Goal: Task Accomplishment & Management: Manage account settings

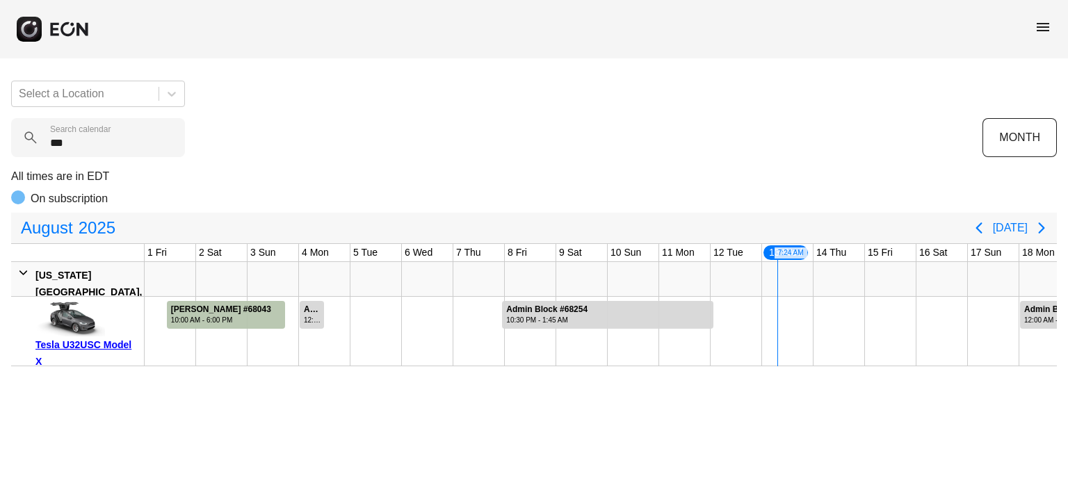
scroll to position [0, 549]
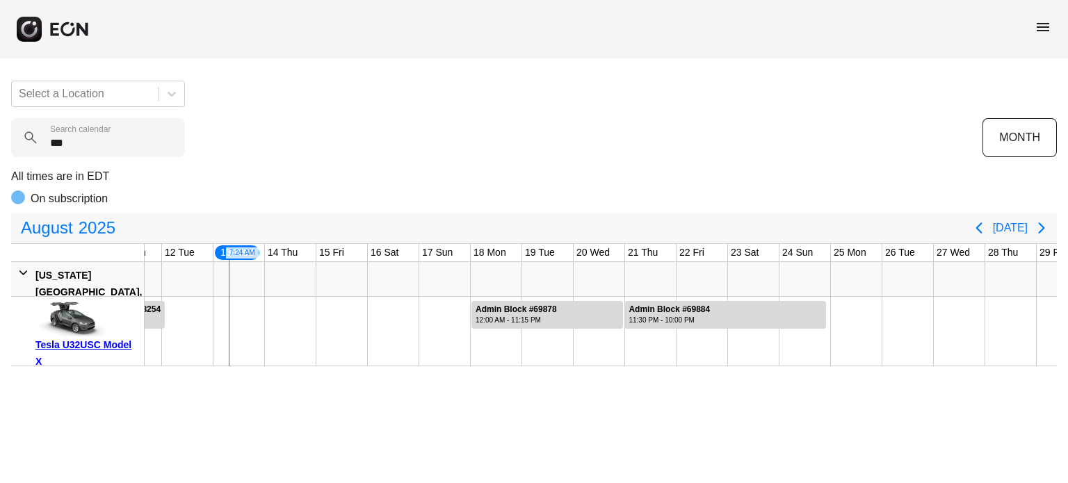
click at [101, 159] on div "Select a Location *** Search calendar MONTH All times are in EDT On subscriptio…" at bounding box center [534, 218] width 1068 height 297
click at [98, 156] on calendar "***" at bounding box center [98, 137] width 174 height 39
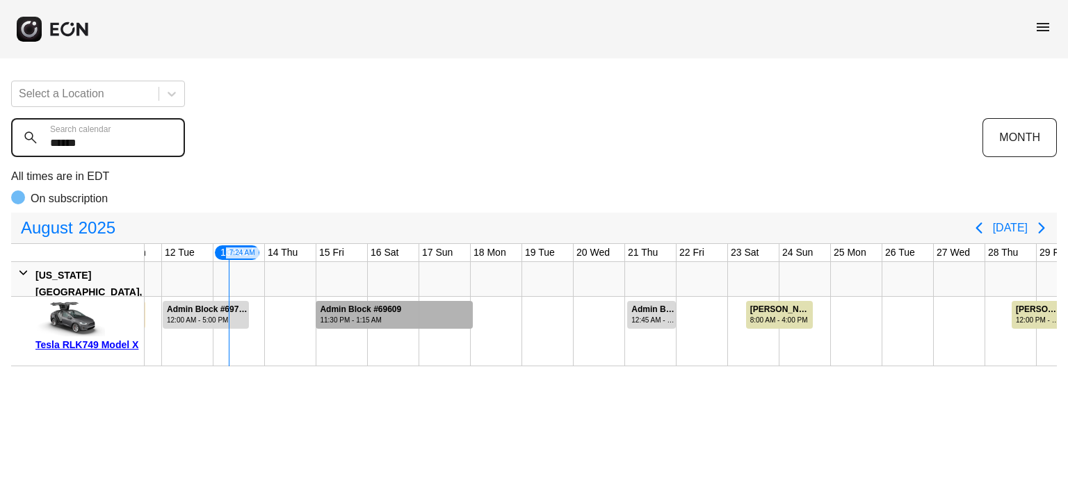
type calendar "******"
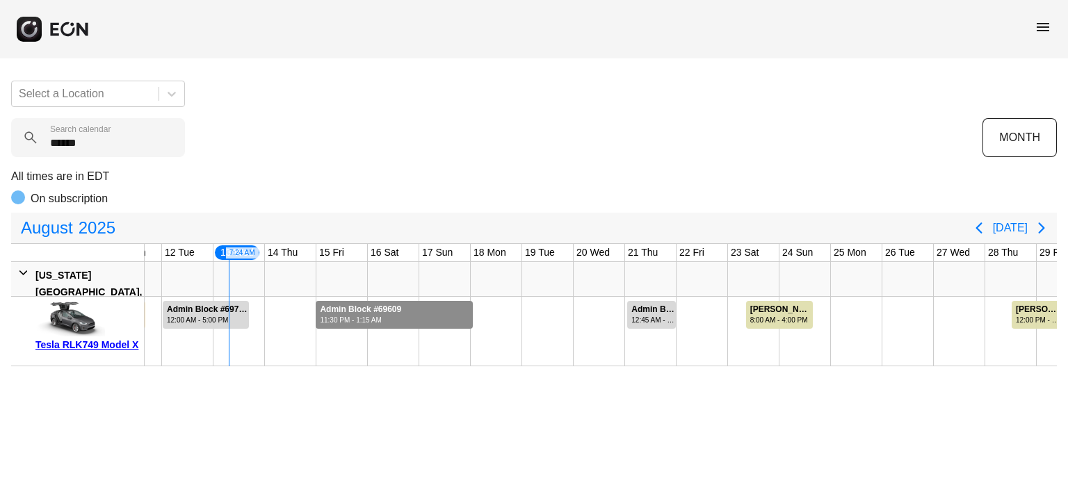
click at [360, 311] on div "Admin Block #69609" at bounding box center [360, 310] width 81 height 10
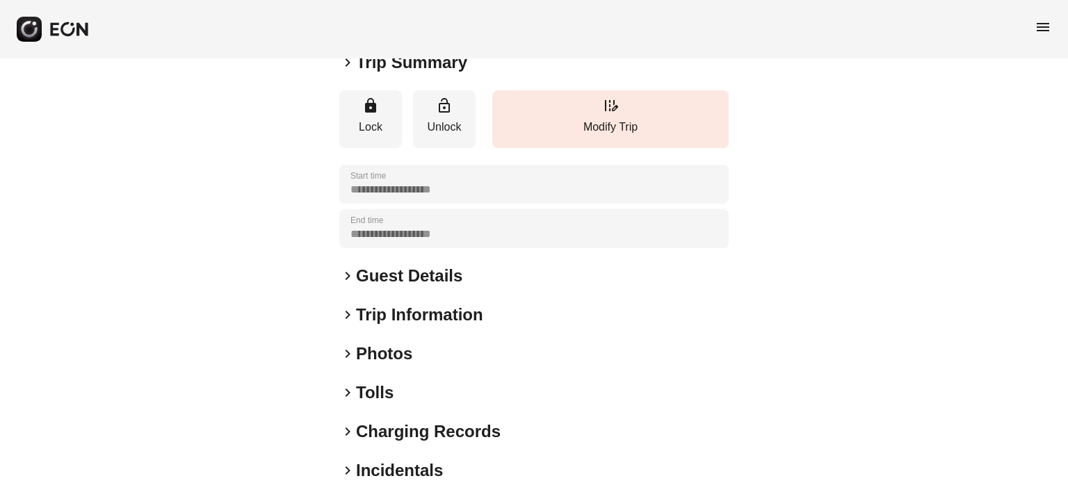
scroll to position [70, 0]
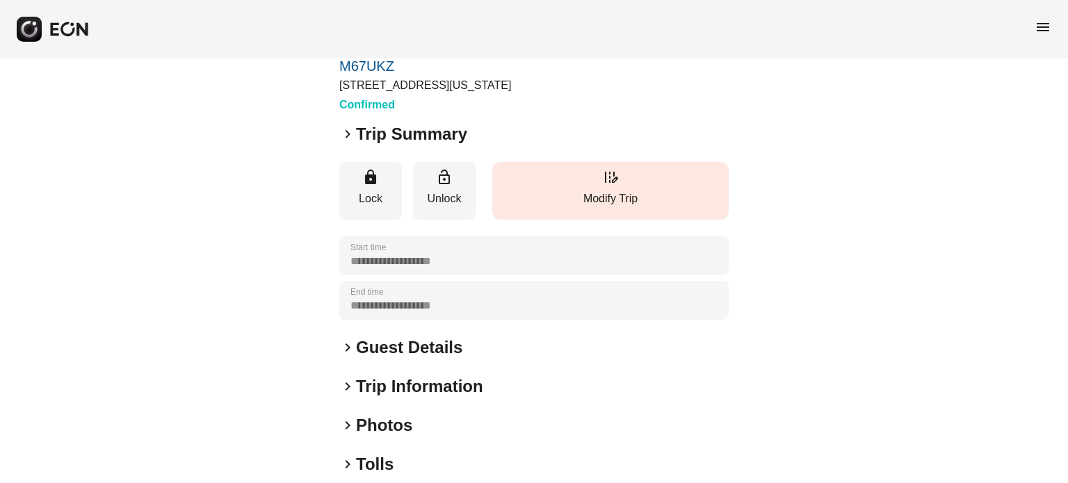
click at [587, 207] on button "edit_road Modify Trip" at bounding box center [610, 191] width 236 height 58
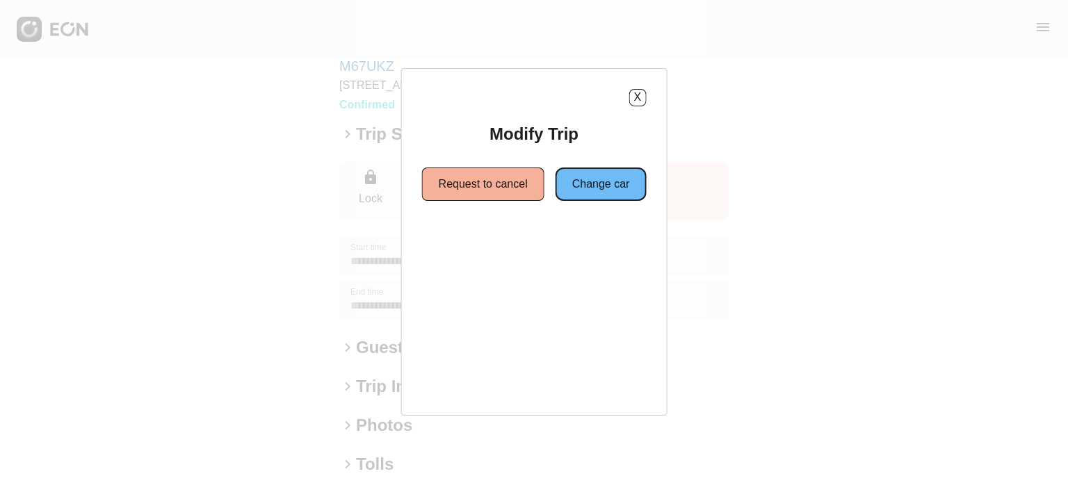
click at [602, 188] on button "Change car" at bounding box center [601, 184] width 91 height 33
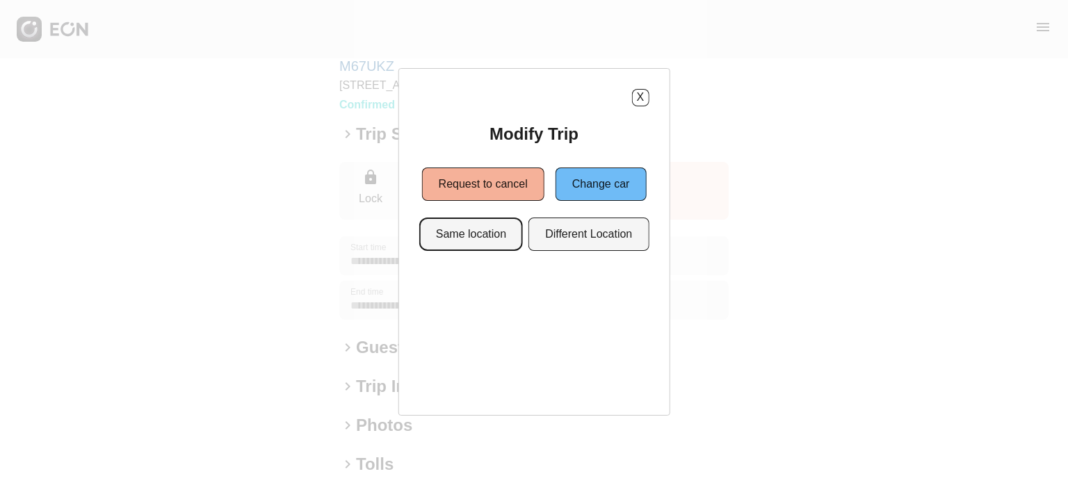
click at [469, 236] on button "Same location" at bounding box center [471, 234] width 104 height 33
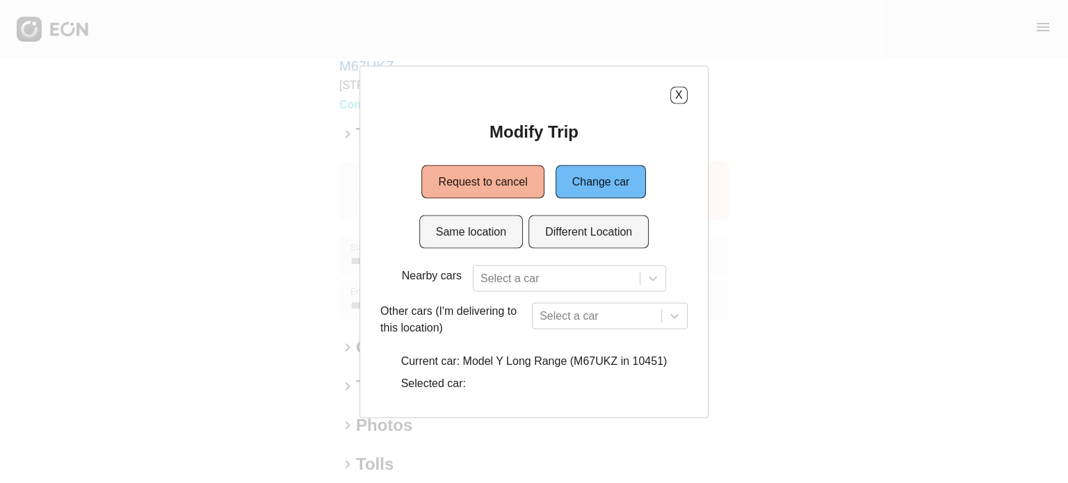
click at [521, 297] on div "Nearby cars Select a car Other cars (I'm delivering to this location) Select a …" at bounding box center [533, 331] width 307 height 132
click at [520, 282] on div "Select a car" at bounding box center [557, 278] width 166 height 25
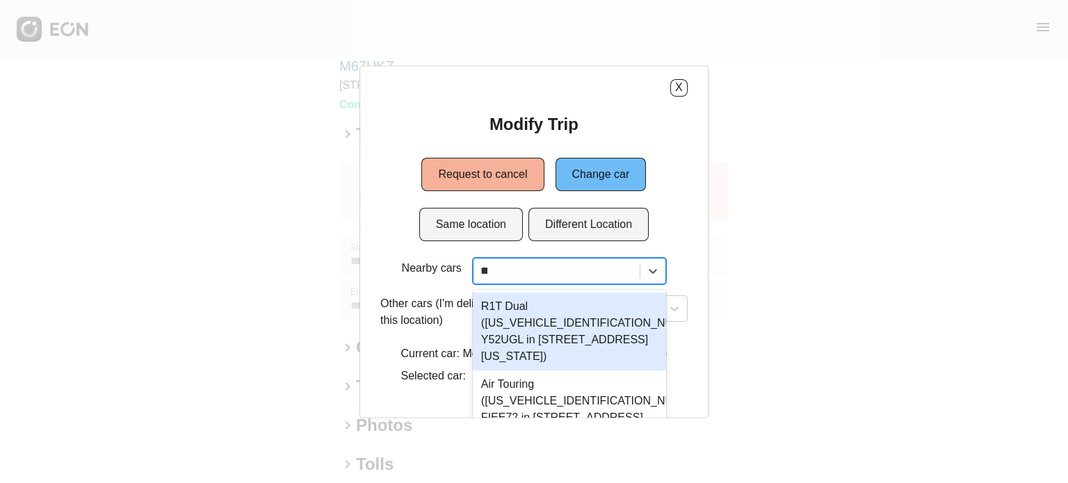
scroll to position [0, 0]
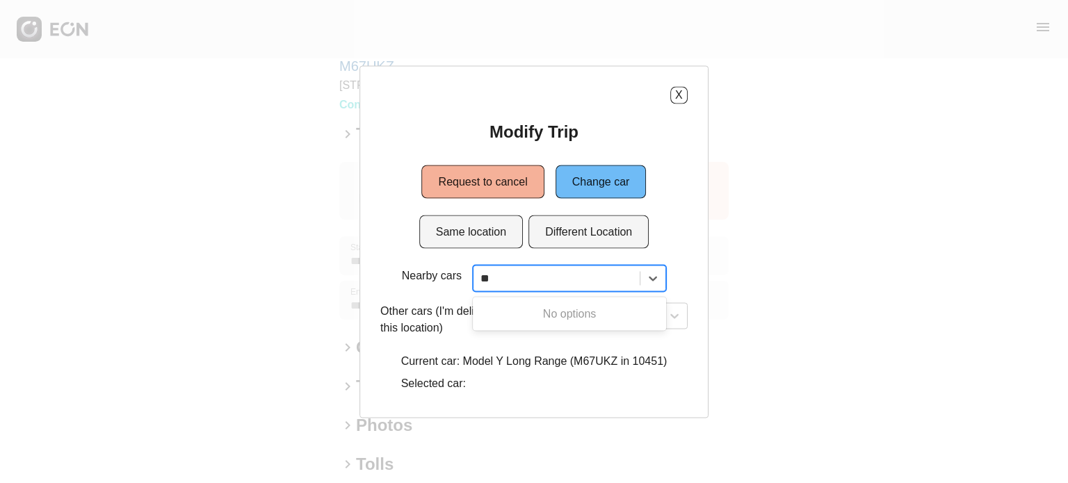
type input "*"
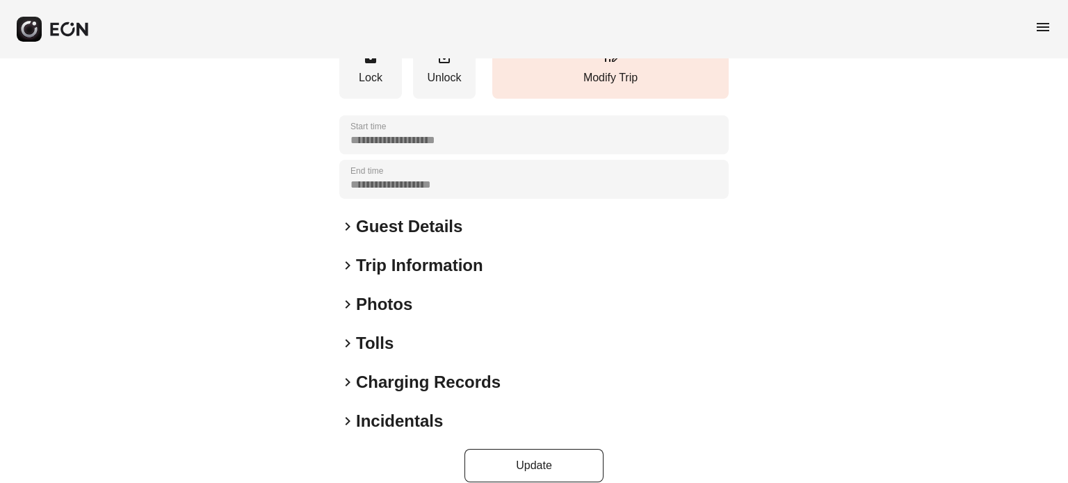
scroll to position [254, 0]
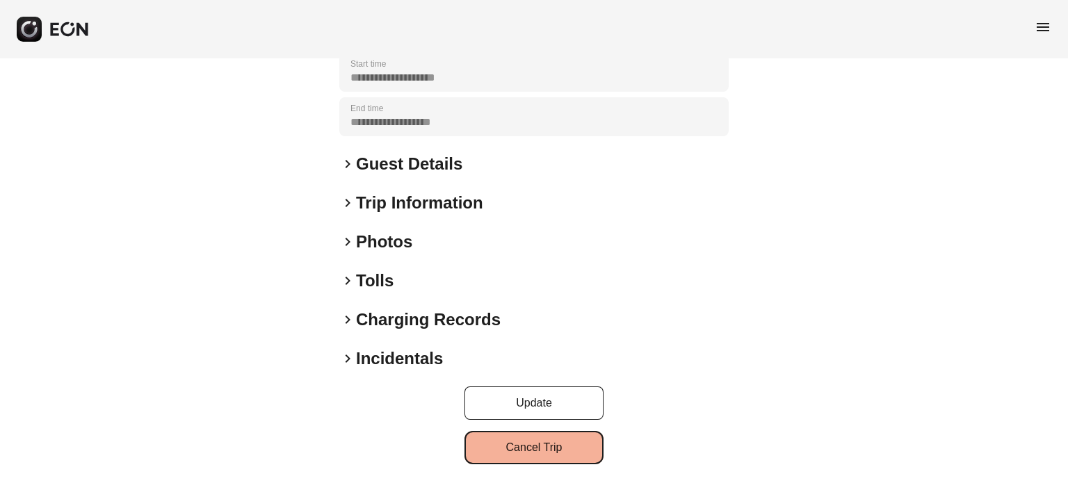
click at [550, 448] on button "Cancel Trip" at bounding box center [533, 447] width 139 height 33
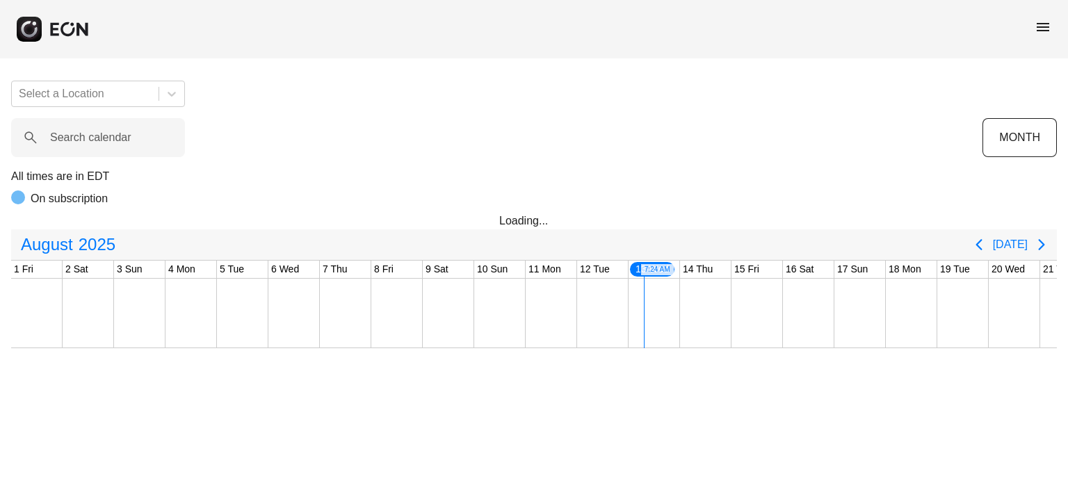
scroll to position [0, 549]
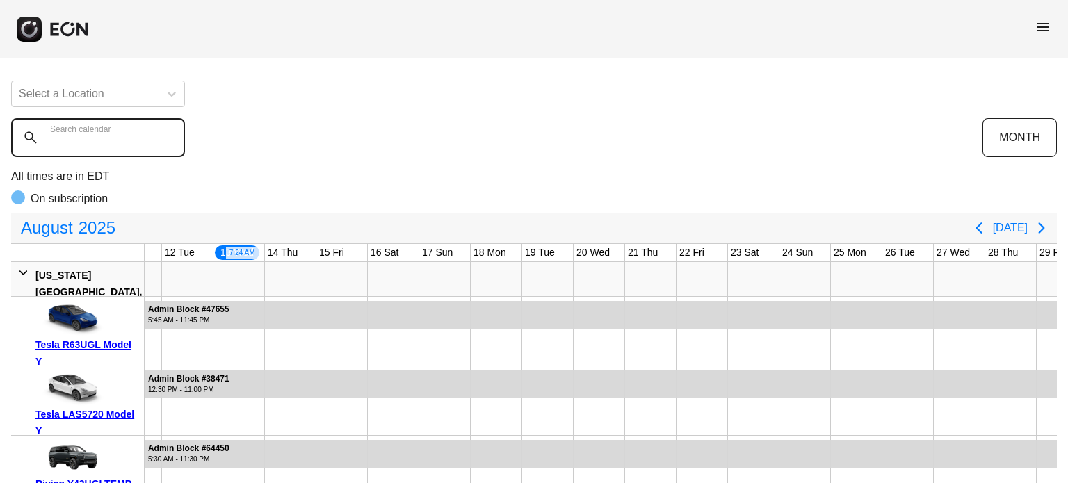
click at [138, 148] on calendar "Search calendar" at bounding box center [98, 137] width 174 height 39
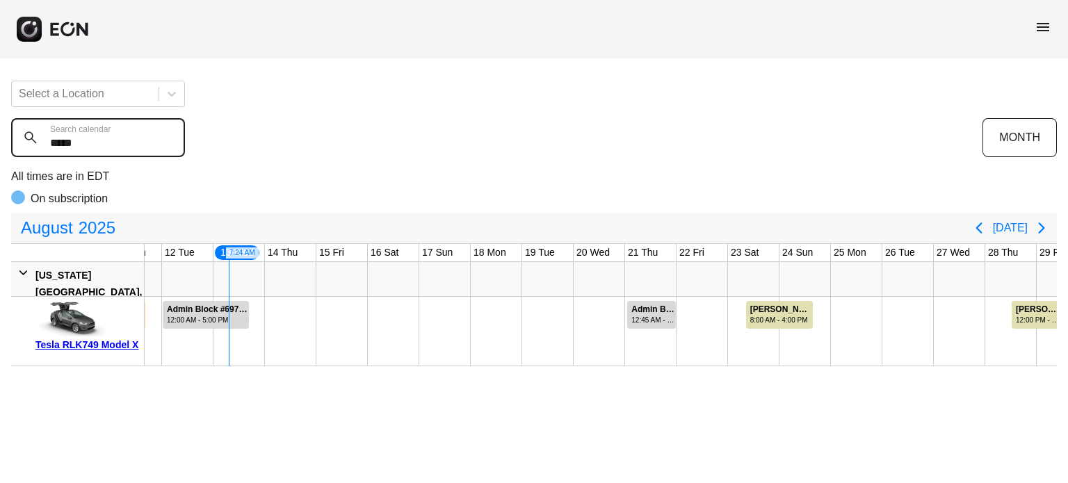
type calendar "*****"
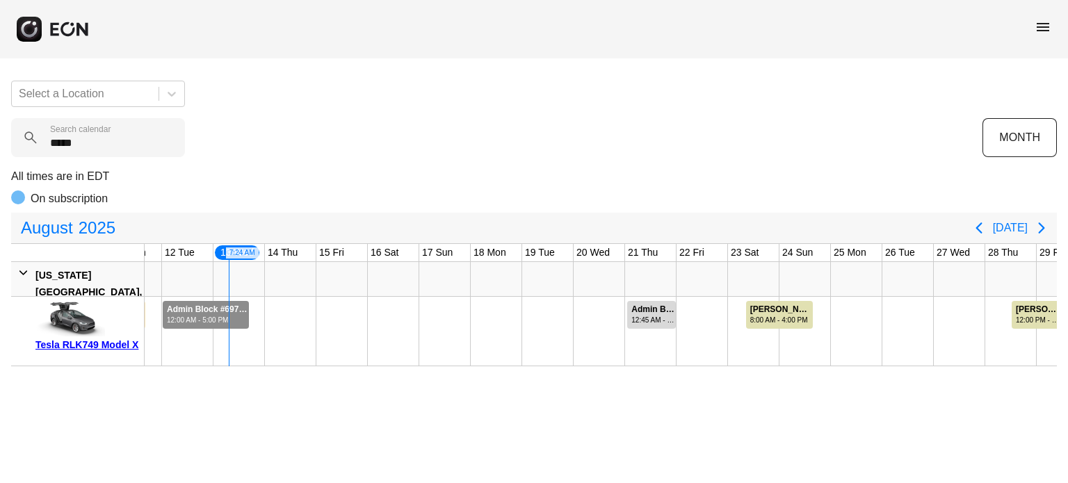
click at [221, 320] on div "12:00 AM - 5:00 PM" at bounding box center [207, 320] width 81 height 10
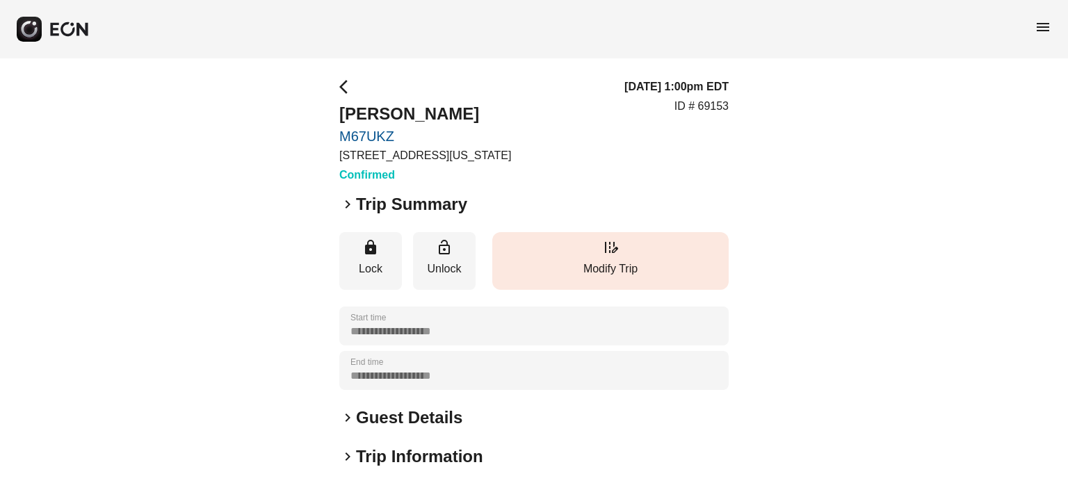
click at [562, 269] on p "Modify Trip" at bounding box center [610, 269] width 222 height 17
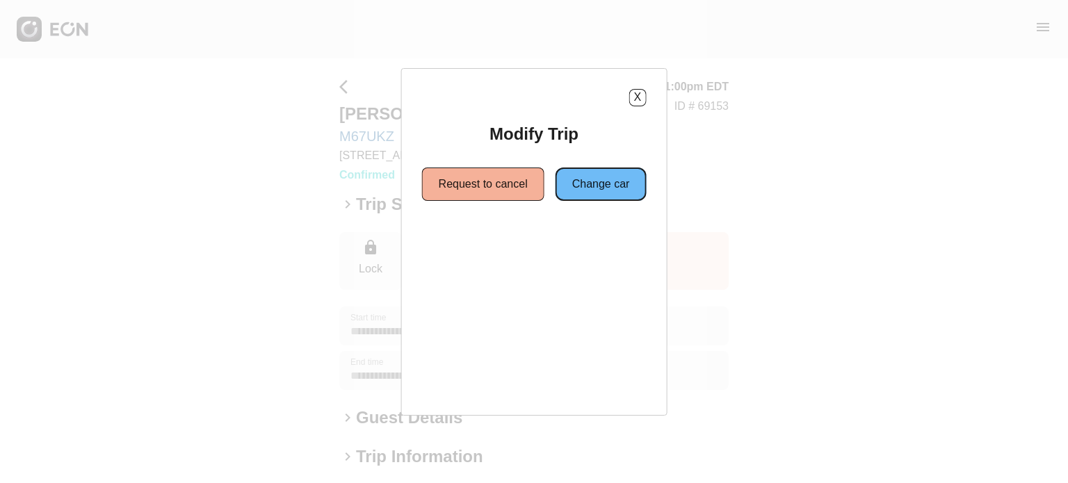
click at [601, 177] on button "Change car" at bounding box center [601, 184] width 91 height 33
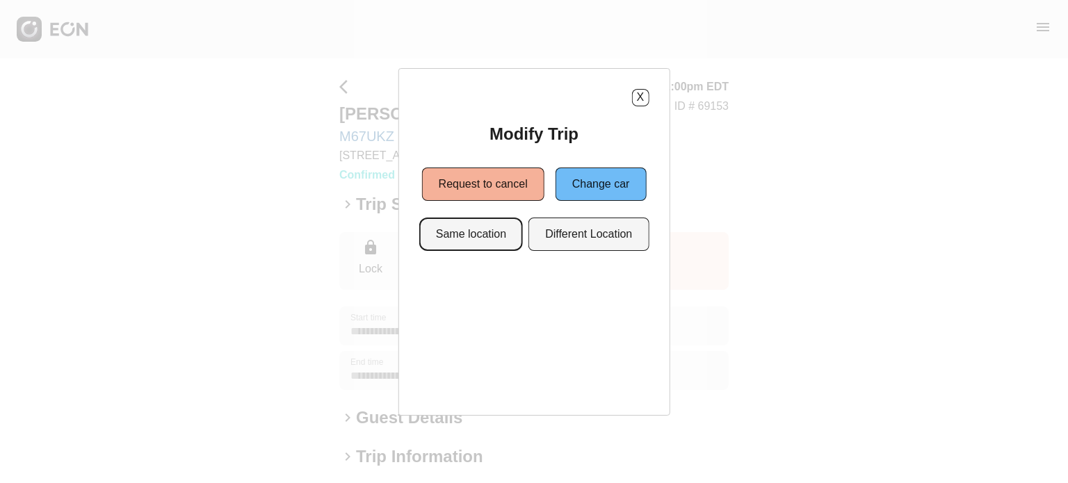
click at [476, 234] on button "Same location" at bounding box center [471, 234] width 104 height 33
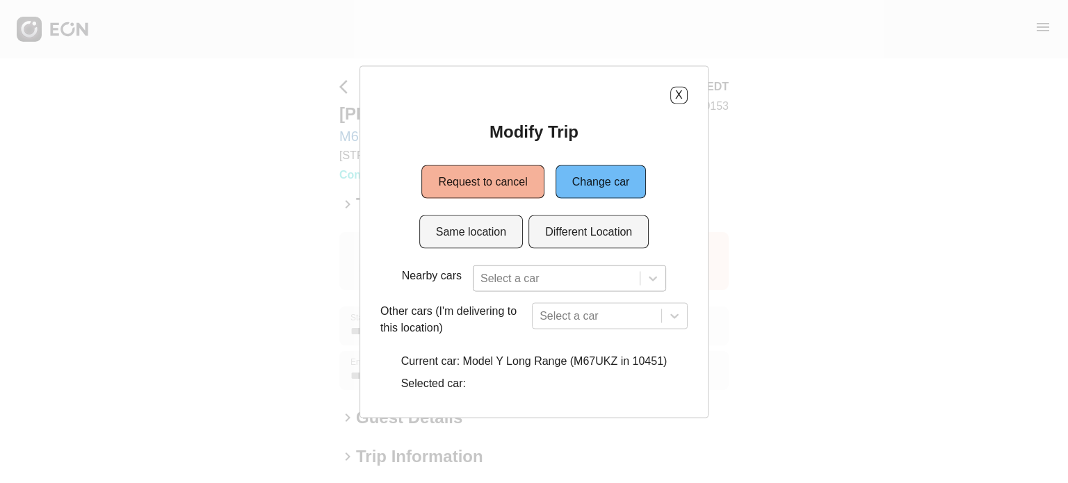
click at [512, 272] on div at bounding box center [556, 277] width 152 height 19
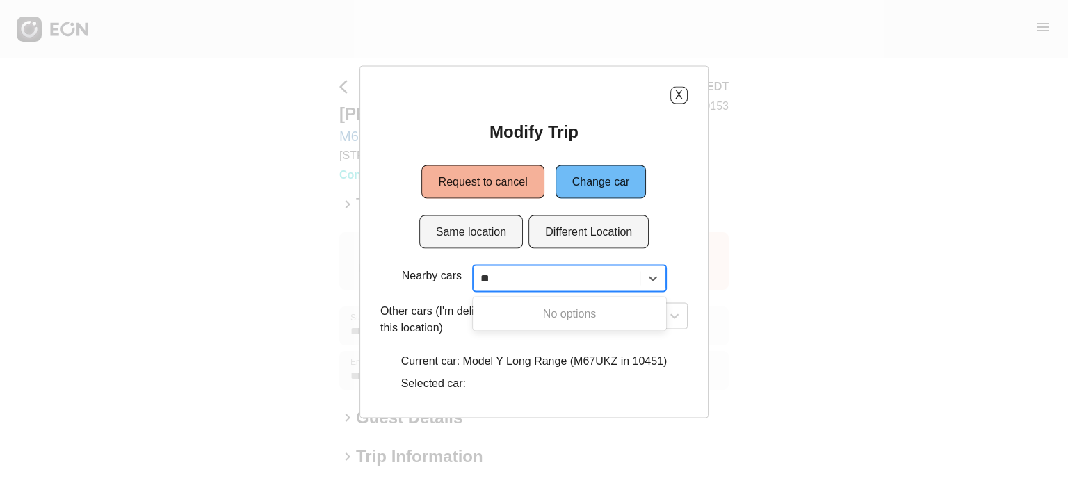
type input "*"
click at [677, 97] on button "X" at bounding box center [678, 94] width 17 height 17
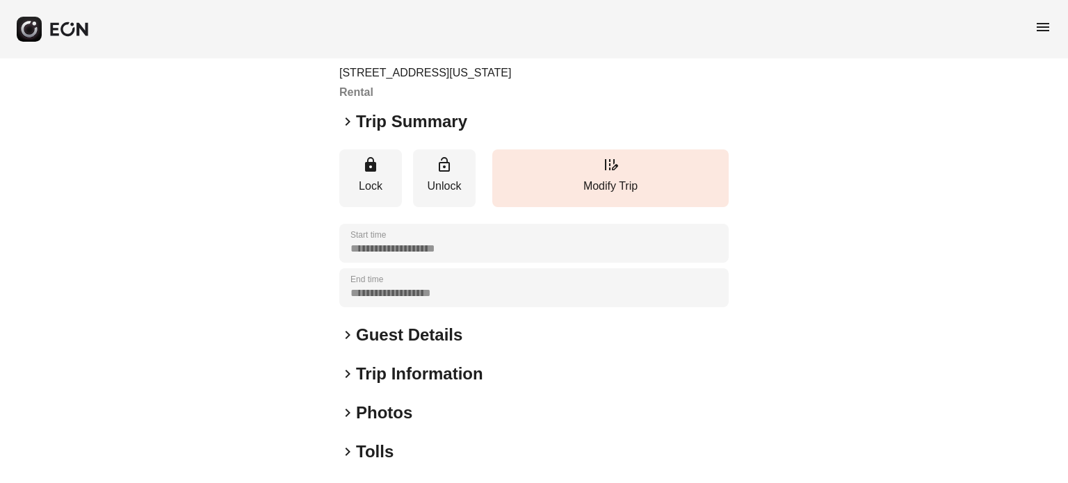
scroll to position [254, 0]
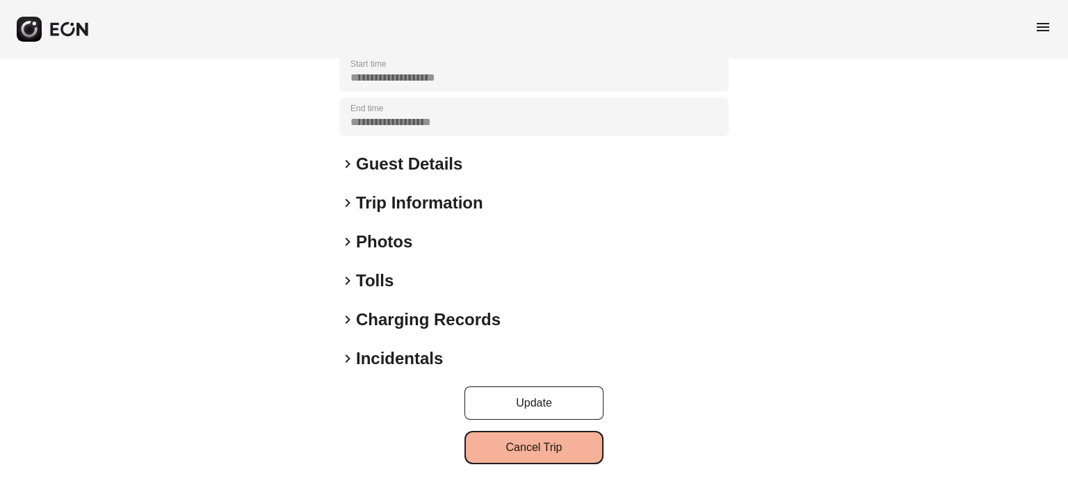
click at [510, 444] on button "Cancel Trip" at bounding box center [533, 447] width 139 height 33
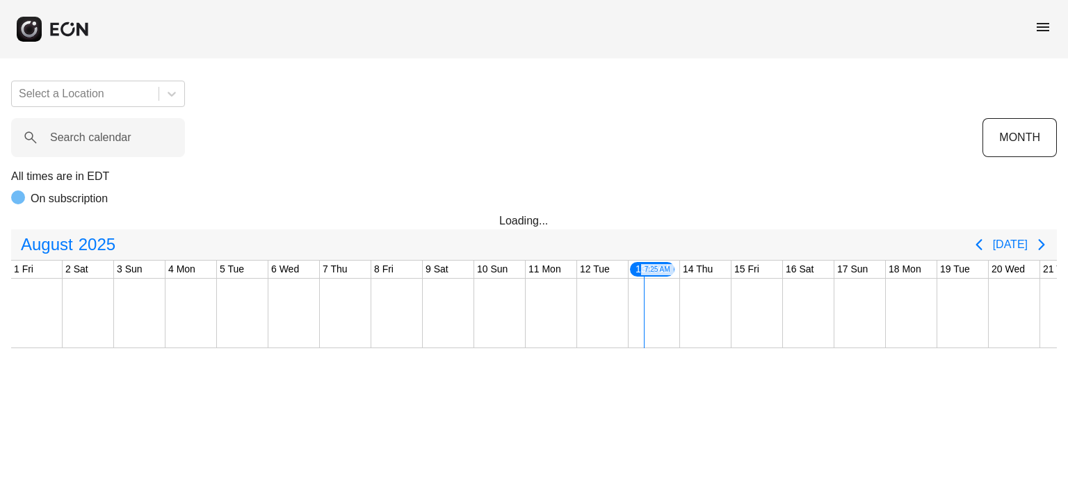
scroll to position [0, 549]
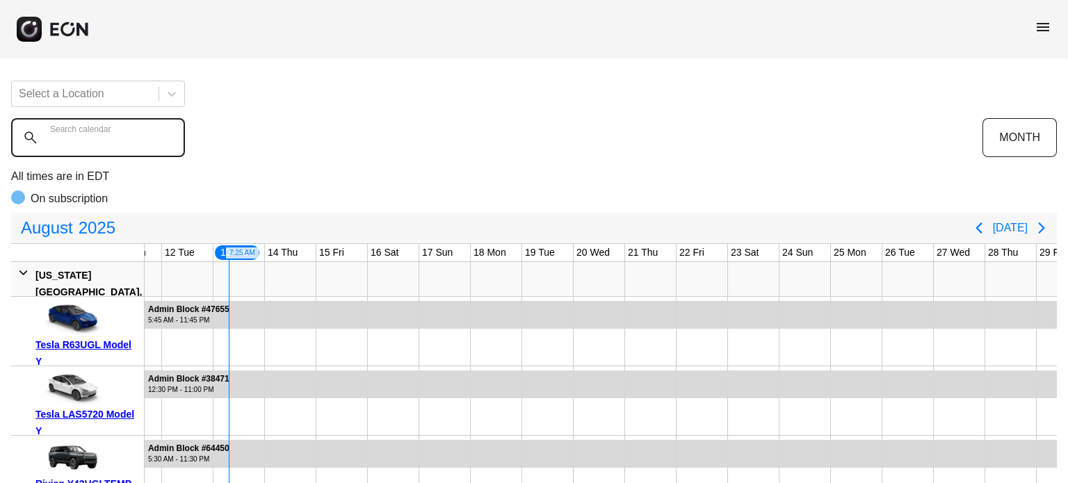
click at [142, 138] on calendar "Search calendar" at bounding box center [98, 137] width 174 height 39
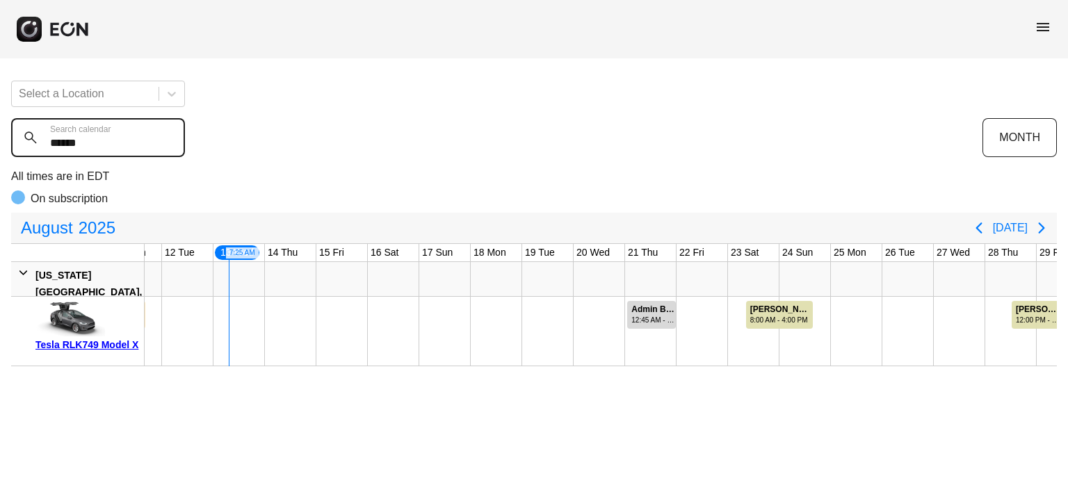
type calendar "******"
click at [125, 141] on calendar "******" at bounding box center [98, 137] width 174 height 39
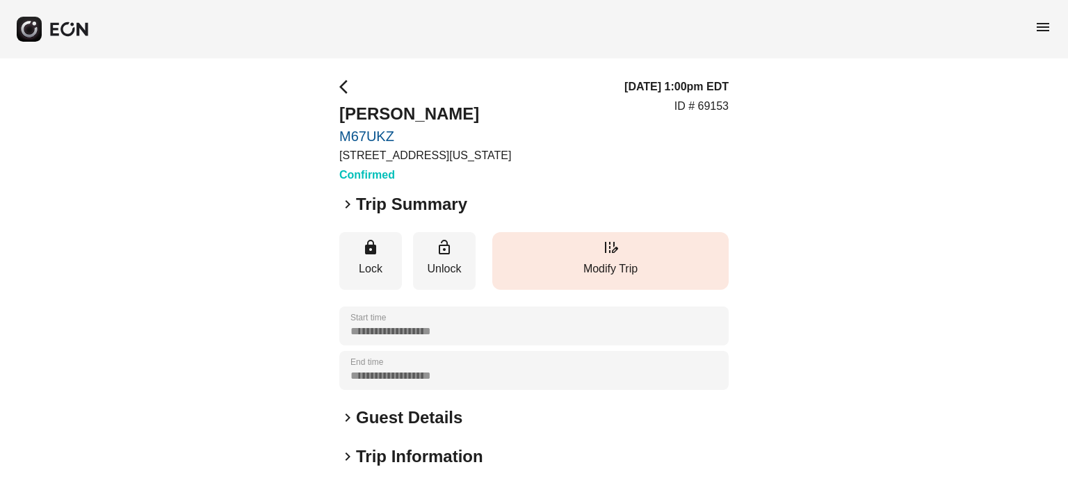
click at [599, 270] on p "Modify Trip" at bounding box center [610, 269] width 222 height 17
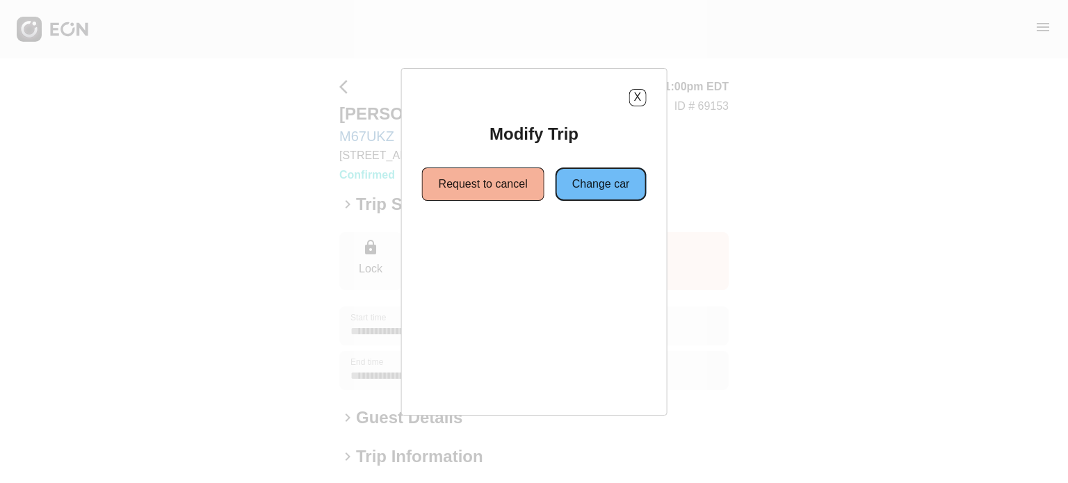
click at [606, 177] on button "Change car" at bounding box center [601, 184] width 91 height 33
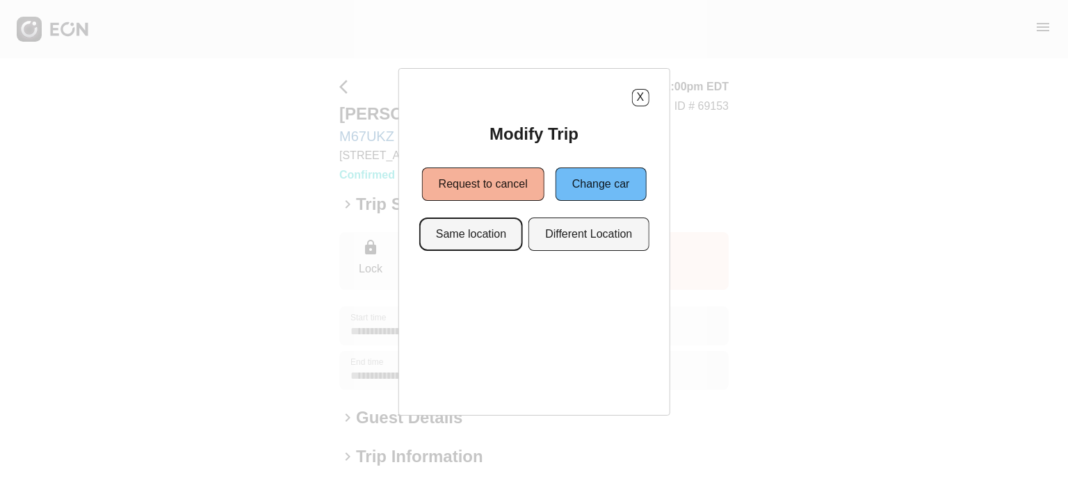
click at [485, 241] on button "Same location" at bounding box center [471, 234] width 104 height 33
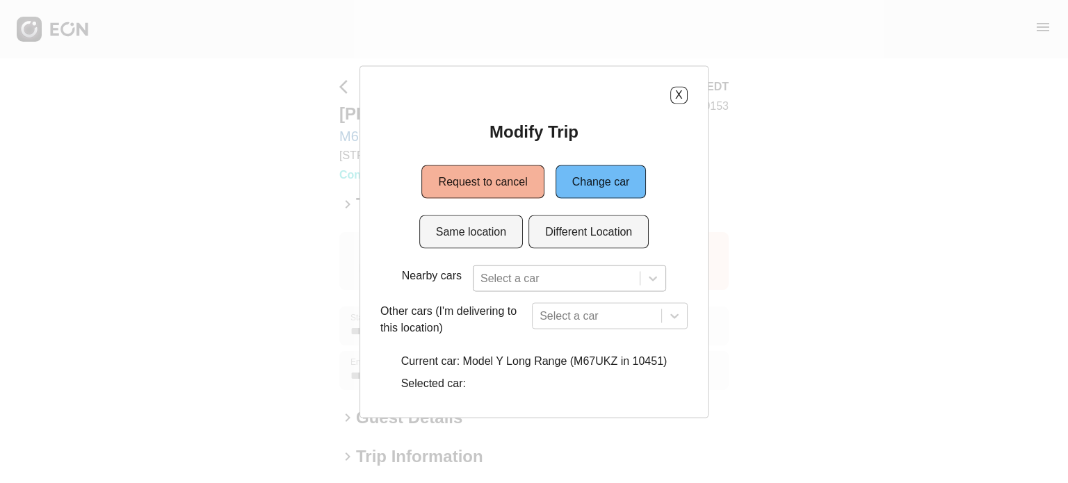
click at [515, 282] on div "Select a car" at bounding box center [569, 278] width 193 height 26
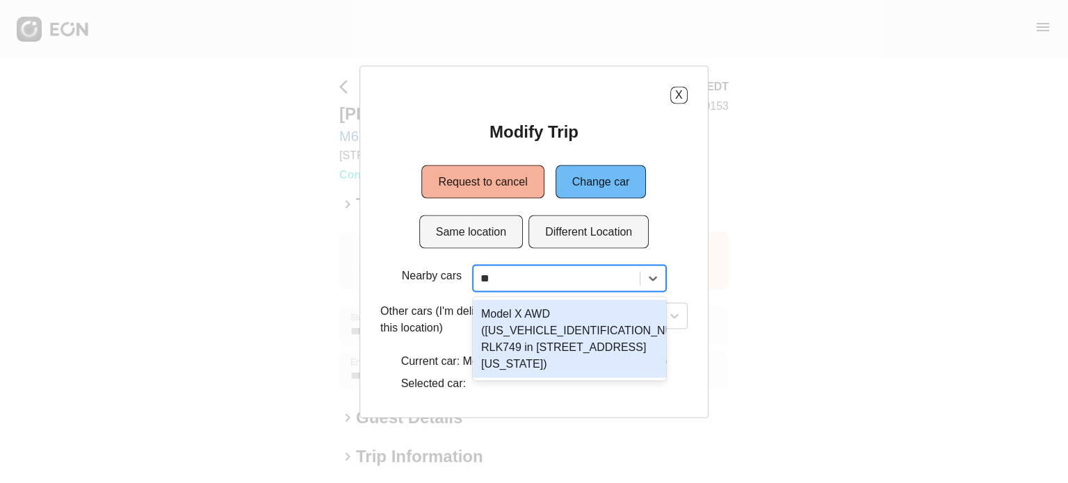
type input "***"
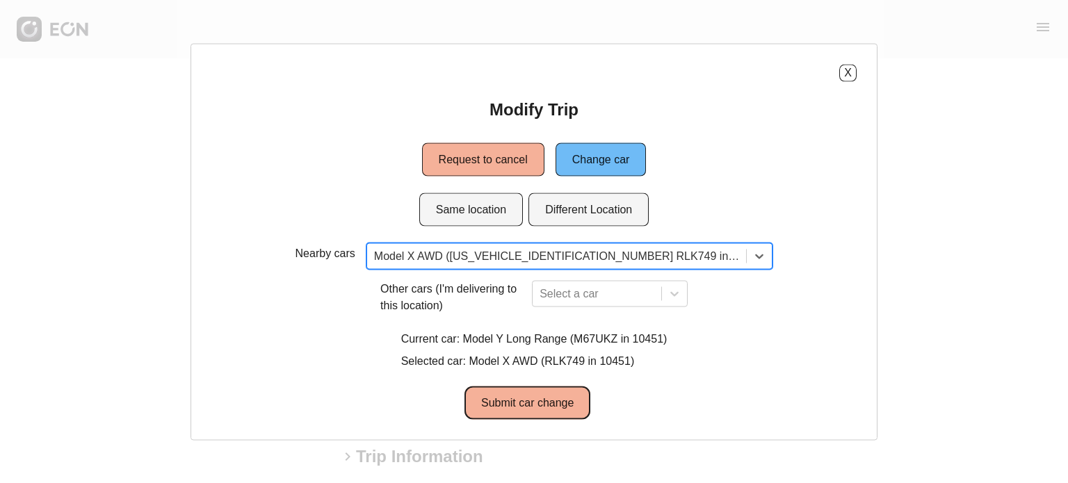
click at [555, 417] on button "Submit car change" at bounding box center [527, 402] width 126 height 33
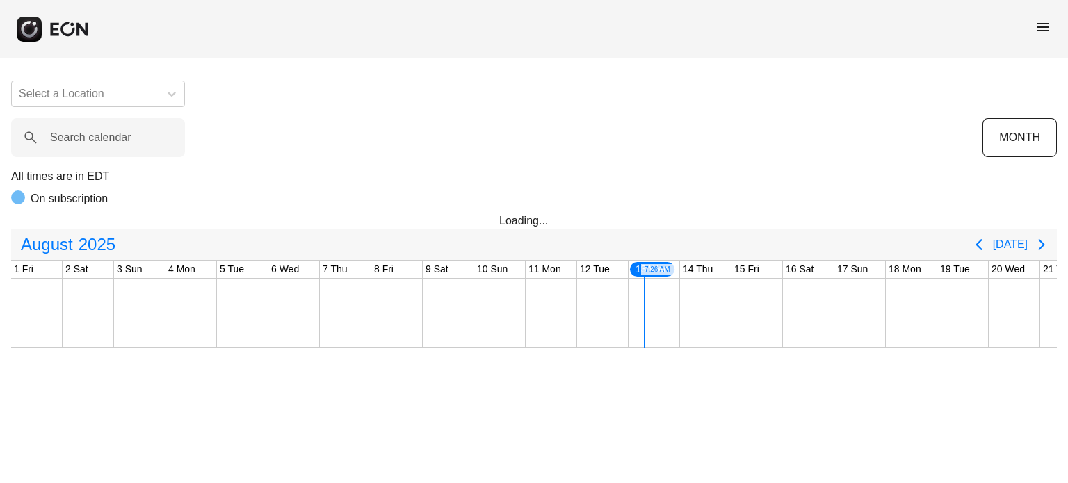
scroll to position [0, 549]
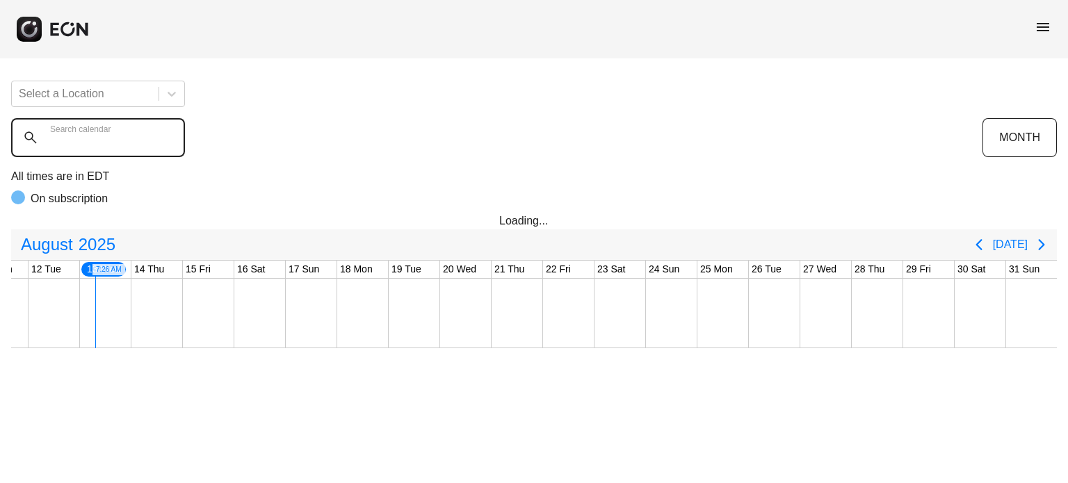
click at [117, 147] on calendar "Search calendar" at bounding box center [98, 137] width 174 height 39
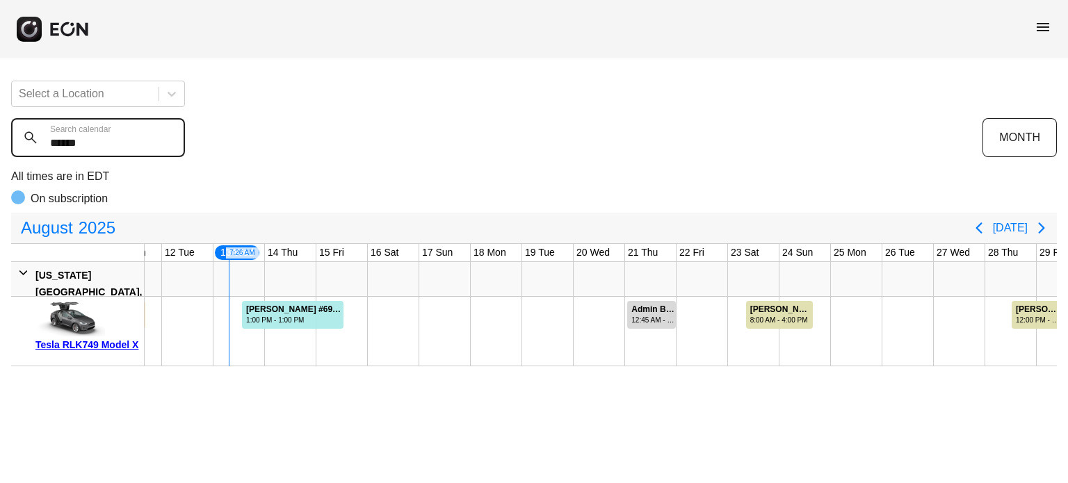
type calendar "******"
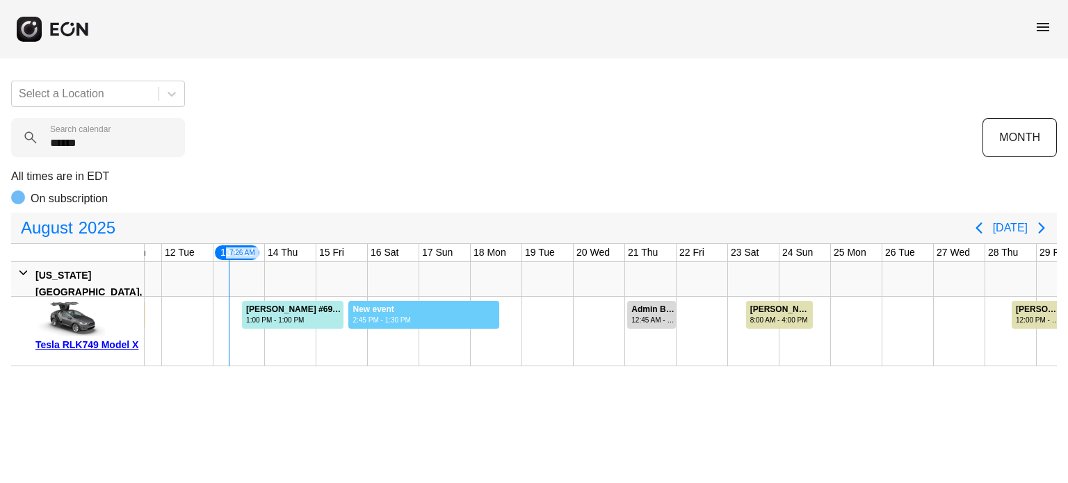
drag, startPoint x: 348, startPoint y: 314, endPoint x: 499, endPoint y: 319, distance: 151.0
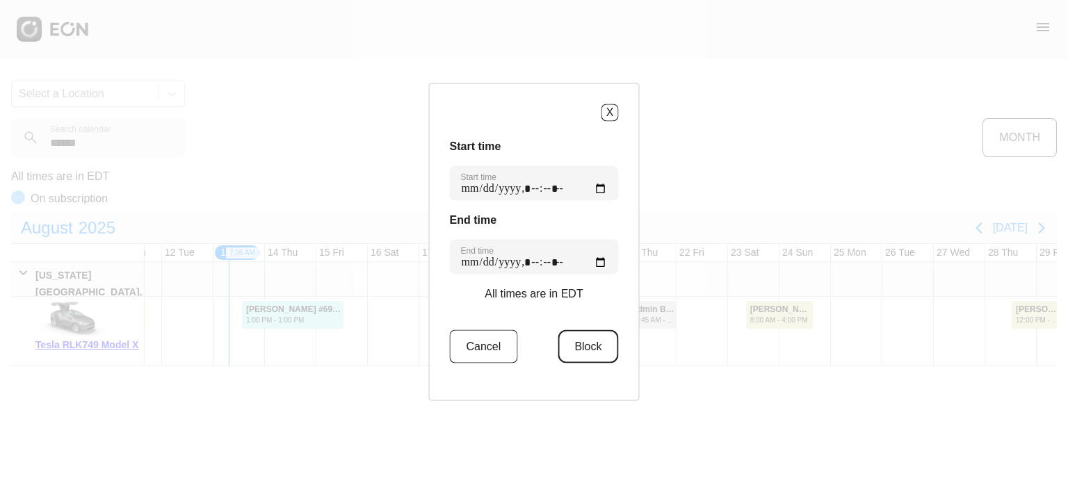
click at [559, 343] on button "Block" at bounding box center [588, 346] width 60 height 33
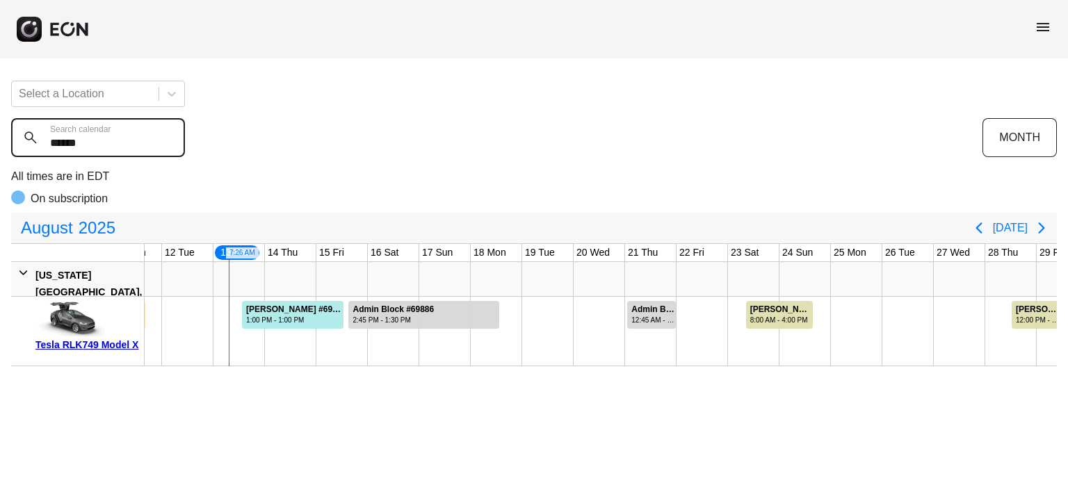
click at [125, 149] on calendar "******" at bounding box center [98, 137] width 174 height 39
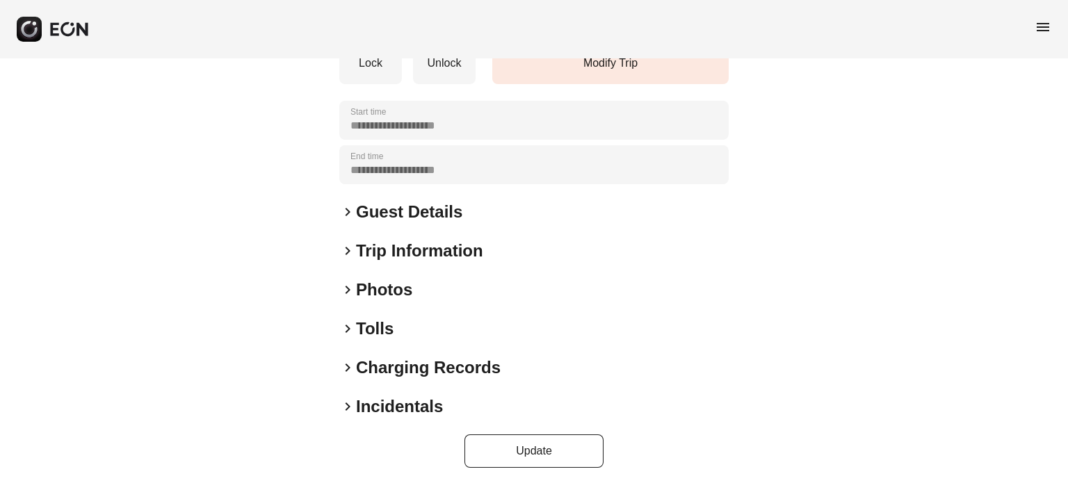
scroll to position [209, 0]
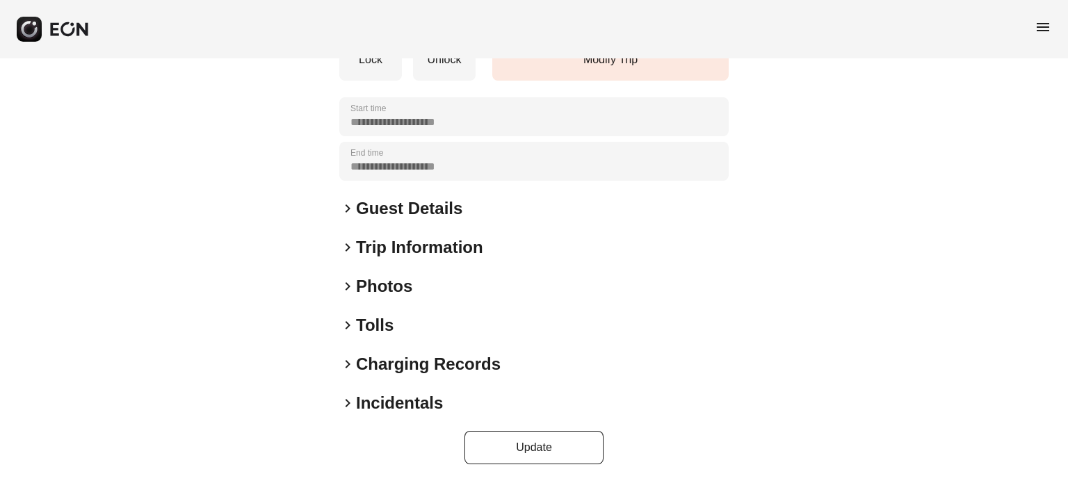
click at [385, 286] on h2 "Photos" at bounding box center [384, 286] width 56 height 22
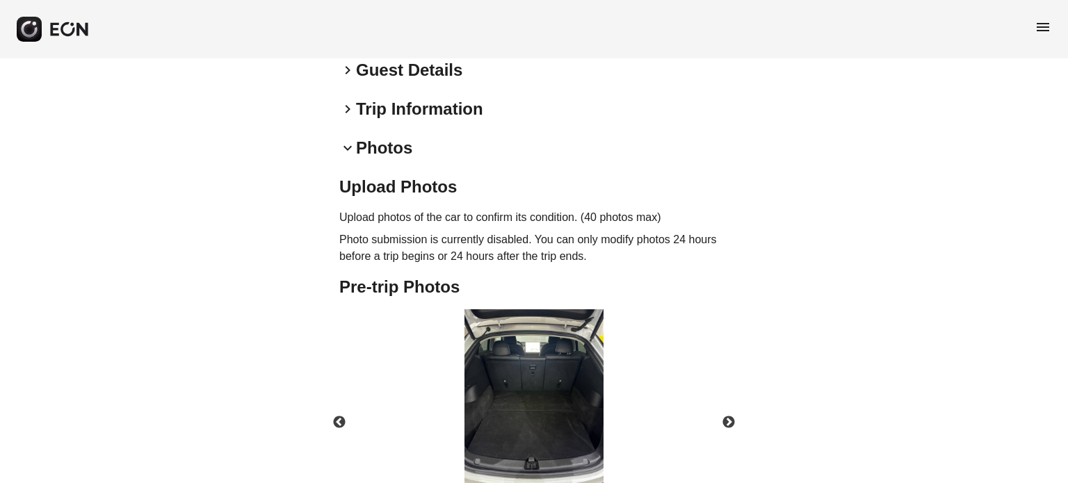
scroll to position [451, 0]
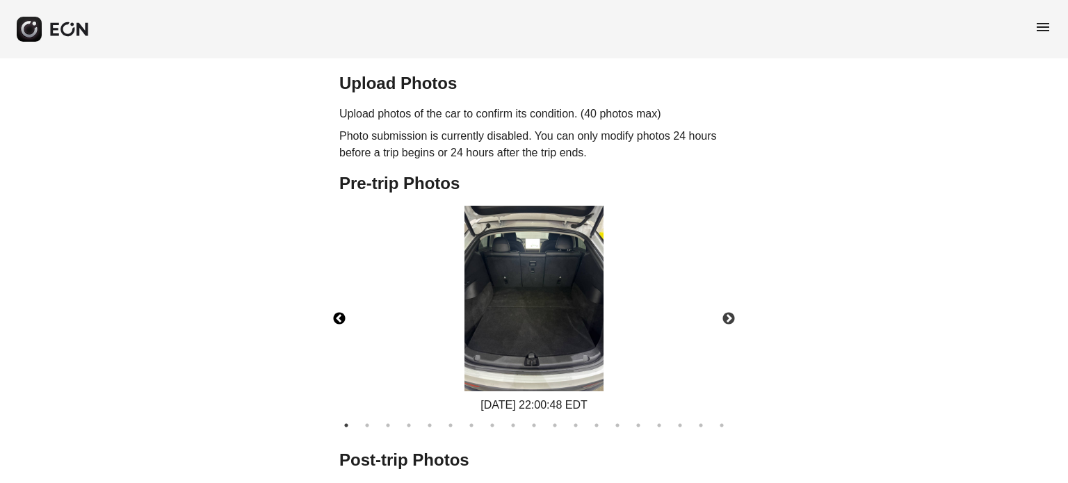
click at [331, 311] on button "Previous" at bounding box center [339, 319] width 49 height 49
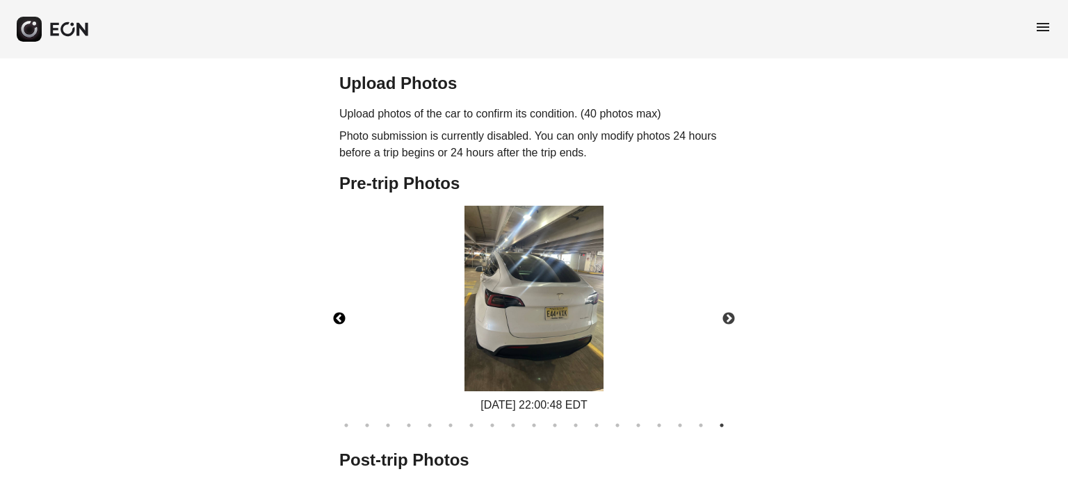
click at [330, 311] on button "Previous" at bounding box center [339, 319] width 49 height 49
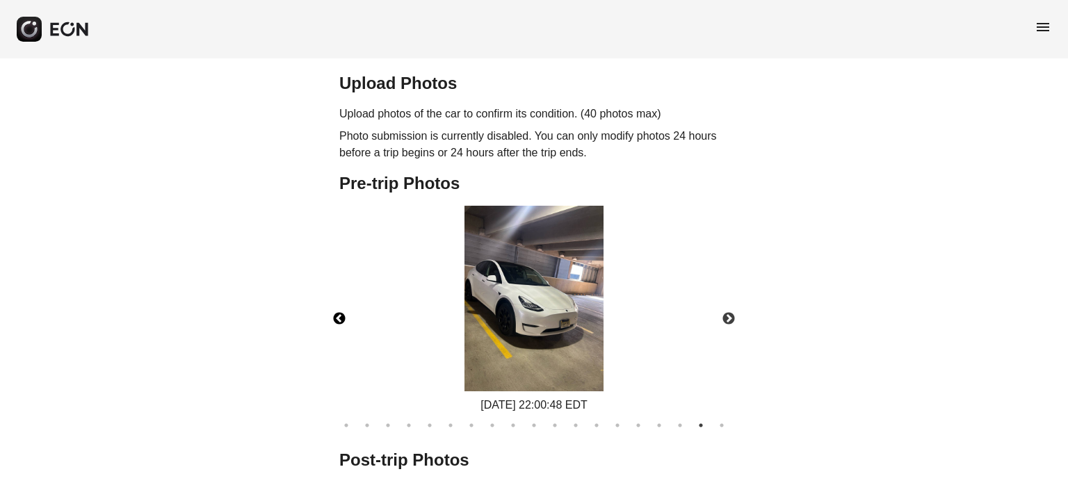
click at [330, 311] on button "Previous" at bounding box center [339, 319] width 49 height 49
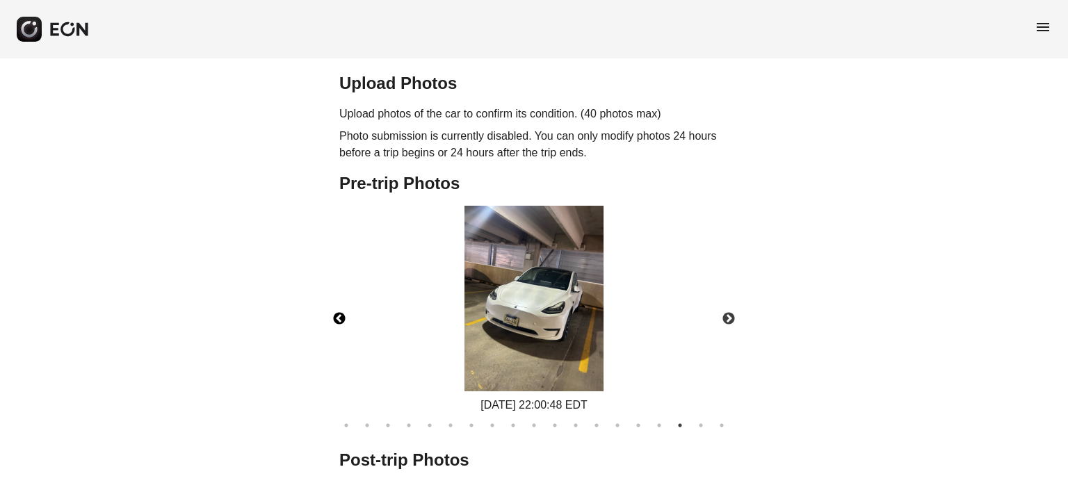
click at [330, 311] on button "Previous" at bounding box center [339, 319] width 49 height 49
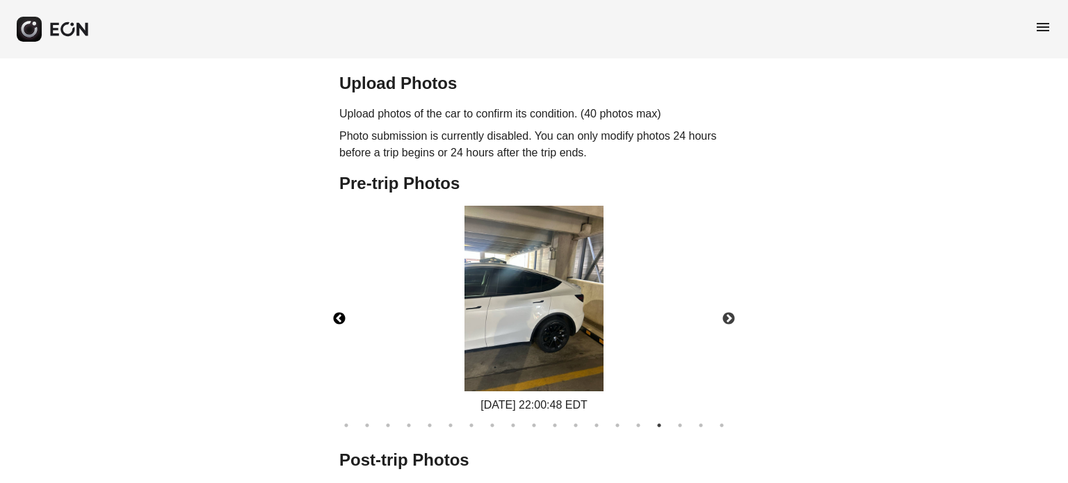
click at [330, 311] on button "Previous" at bounding box center [339, 319] width 49 height 49
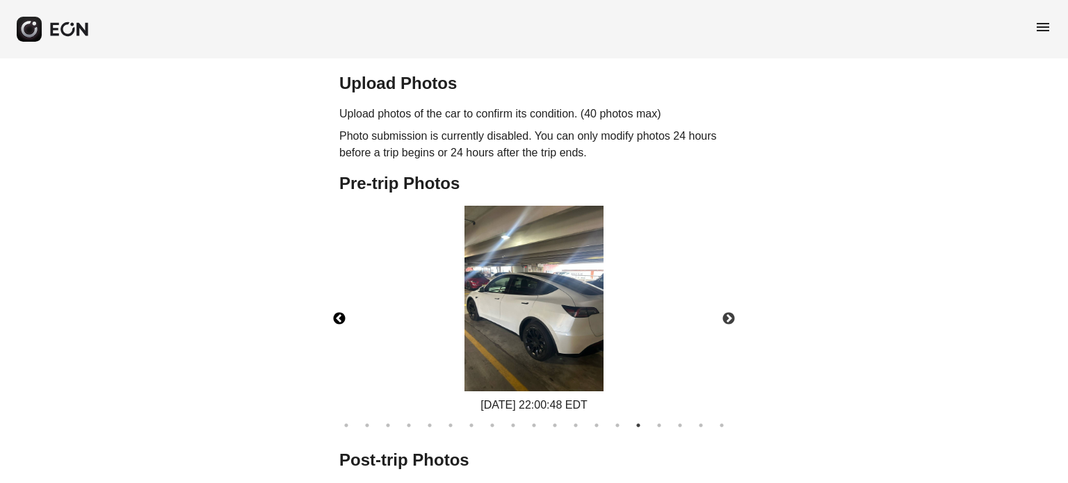
click at [330, 311] on button "Previous" at bounding box center [339, 319] width 49 height 49
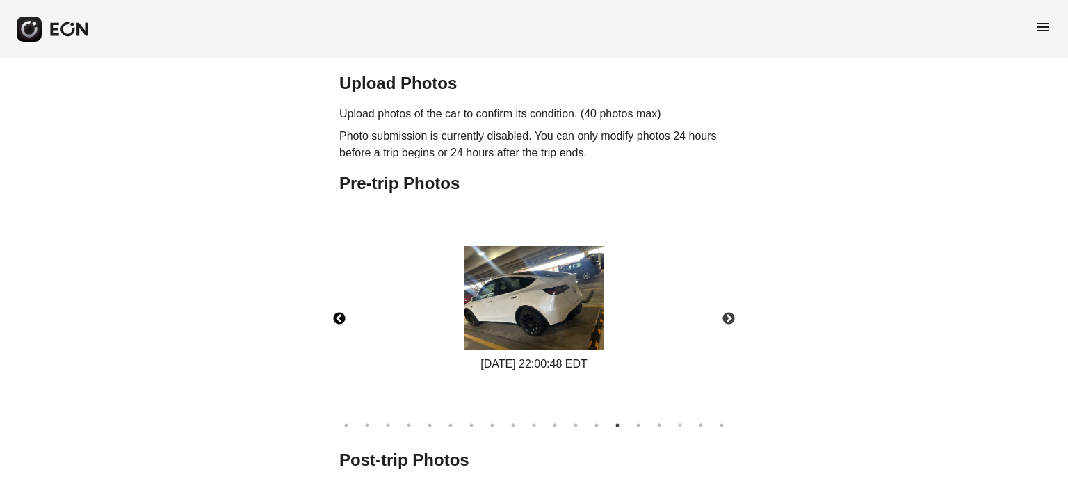
click at [330, 311] on button "Previous" at bounding box center [339, 319] width 49 height 49
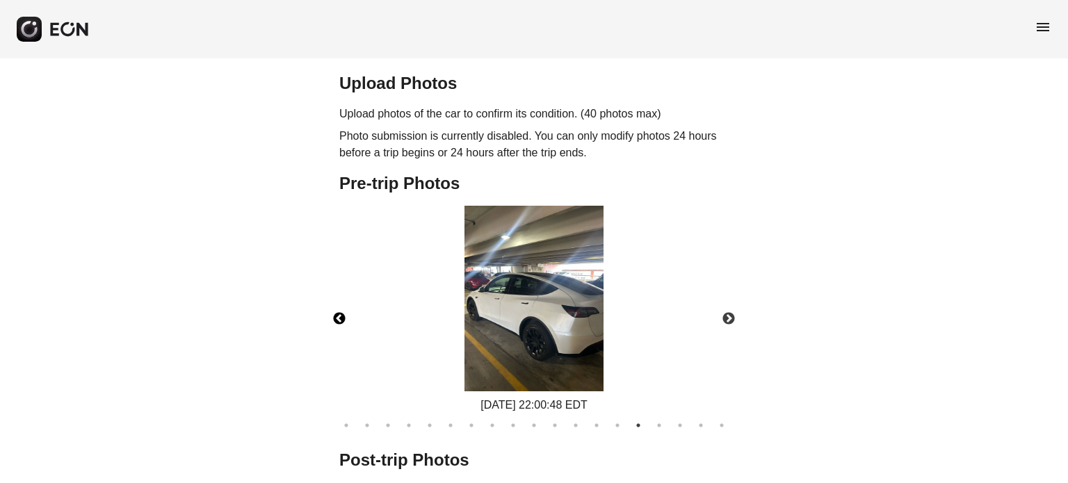
click at [330, 311] on button "Previous" at bounding box center [339, 319] width 49 height 49
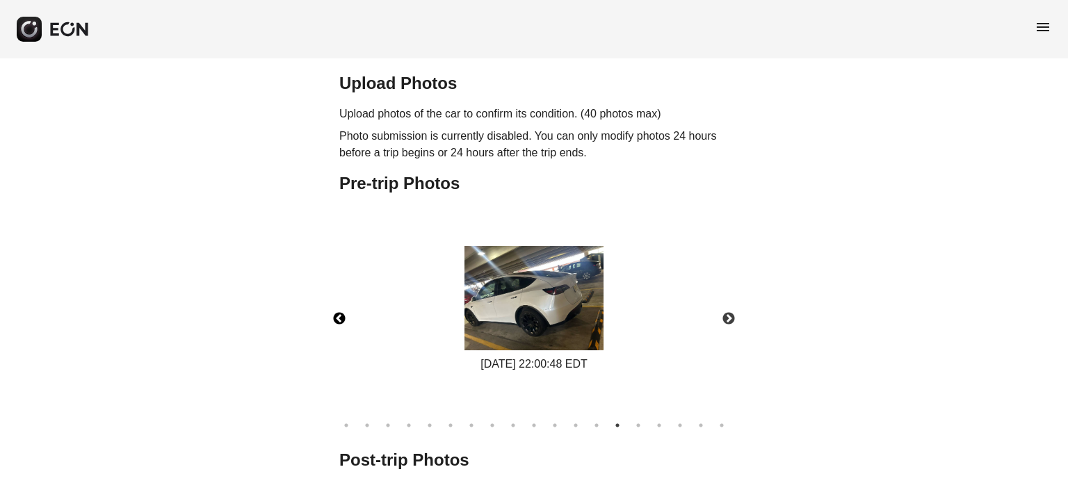
click at [330, 311] on button "Previous" at bounding box center [339, 319] width 49 height 49
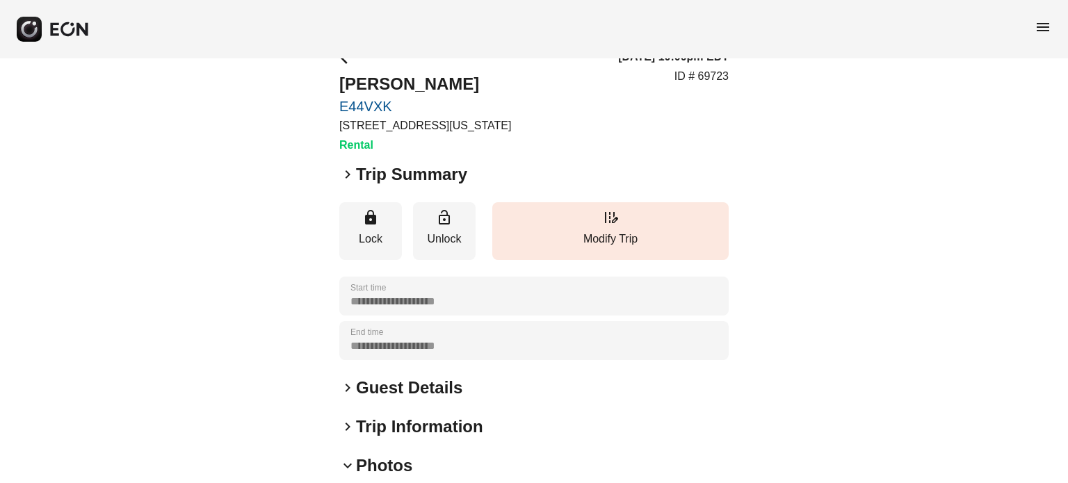
scroll to position [0, 0]
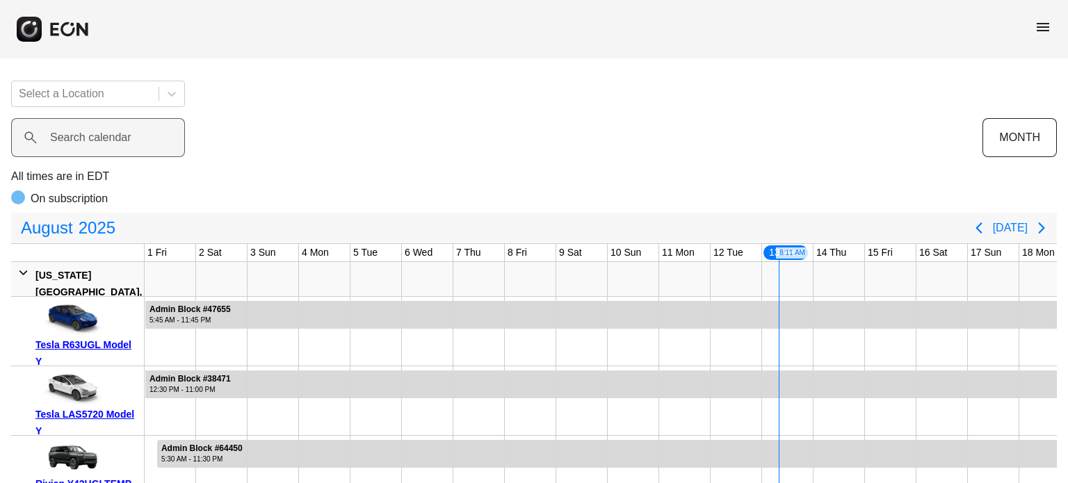
scroll to position [0, 549]
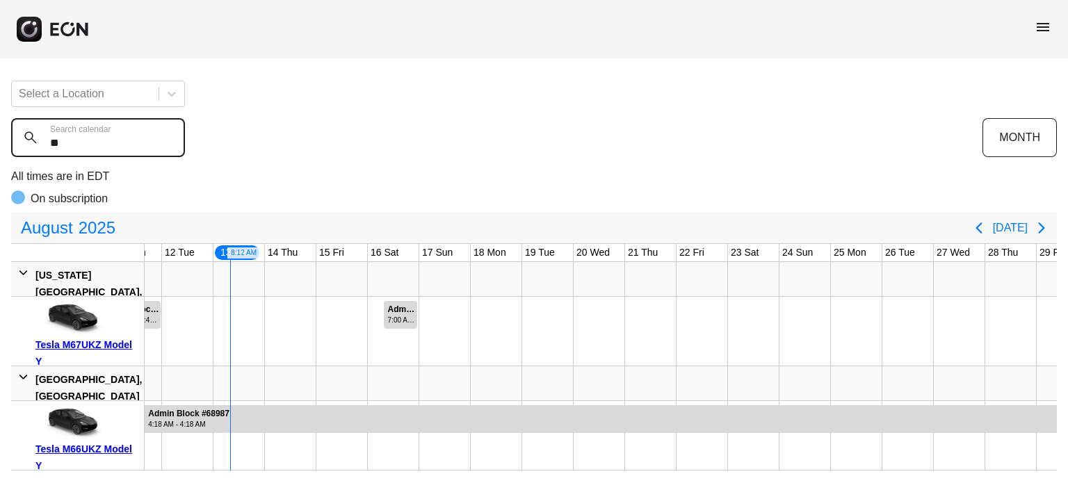
type calendar "***"
